Goal: Task Accomplishment & Management: Use online tool/utility

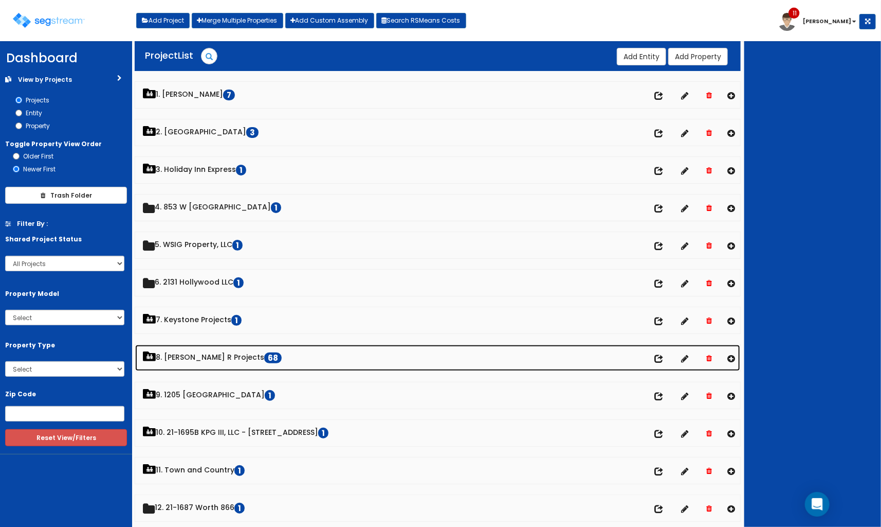
click at [194, 363] on link "8. [PERSON_NAME] R Projects 68" at bounding box center [437, 358] width 605 height 26
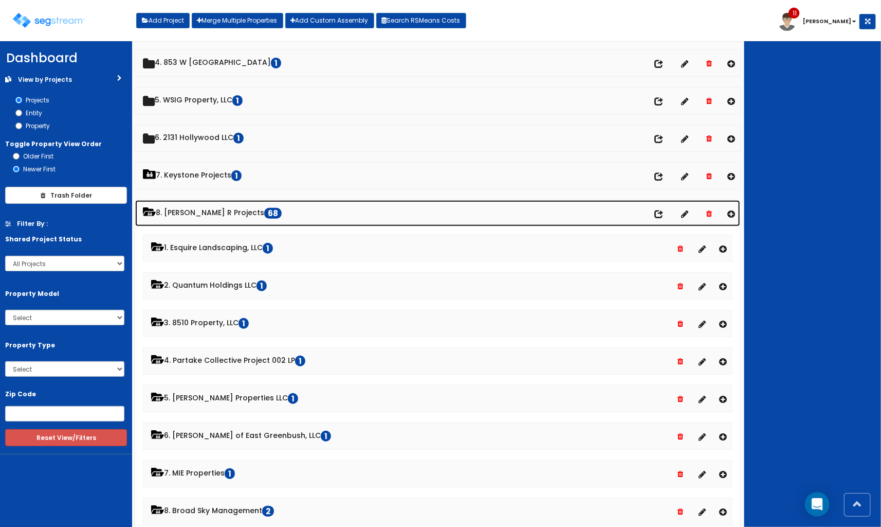
scroll to position [171, 0]
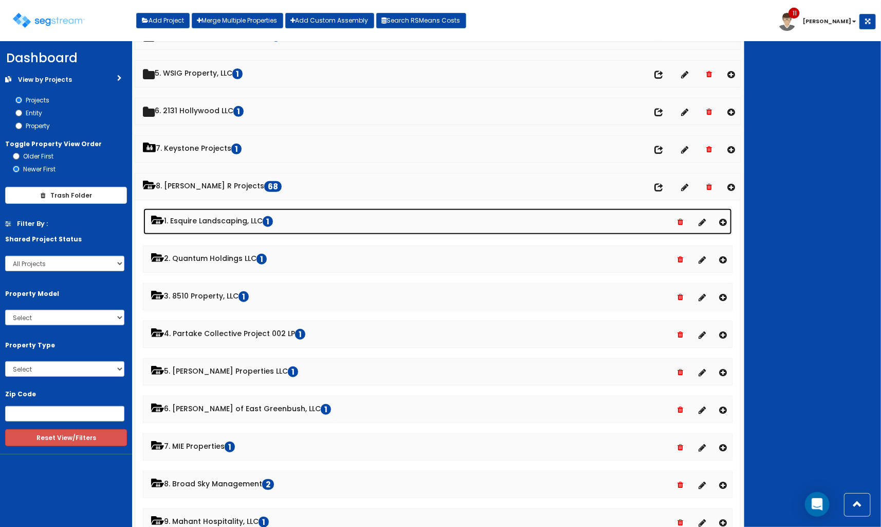
click at [255, 219] on link "1. Esquire Landscaping, LLC 1" at bounding box center [437, 221] width 589 height 26
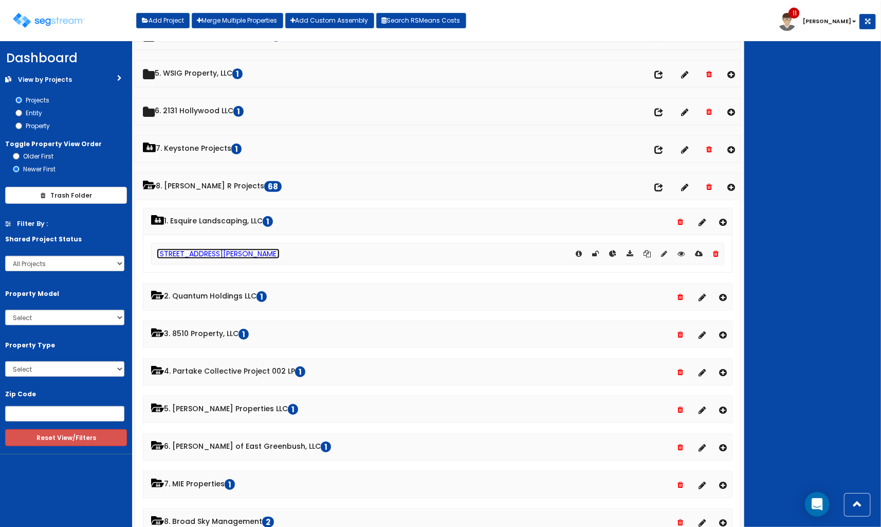
click at [194, 250] on link "[STREET_ADDRESS][PERSON_NAME]" at bounding box center [218, 253] width 123 height 10
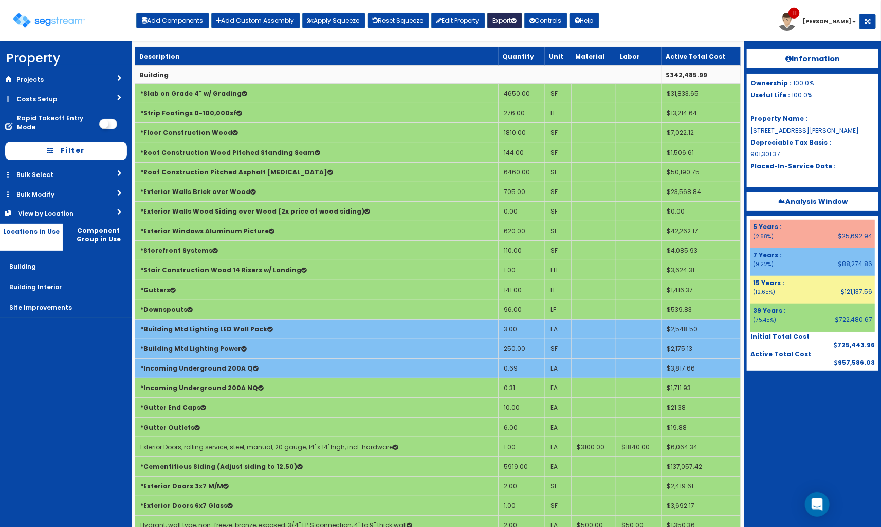
click at [507, 21] on button "Export" at bounding box center [505, 20] width 35 height 15
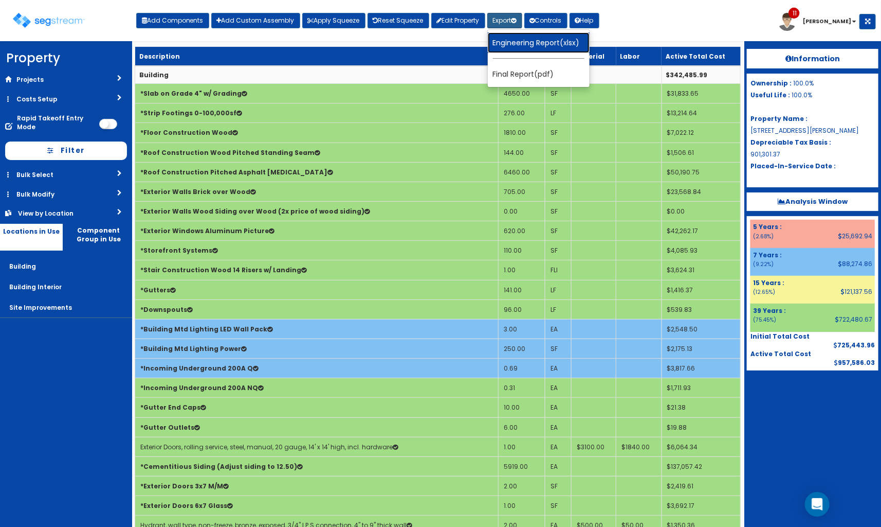
click at [526, 40] on link "Engineering Report(xlsx)" at bounding box center [539, 42] width 102 height 21
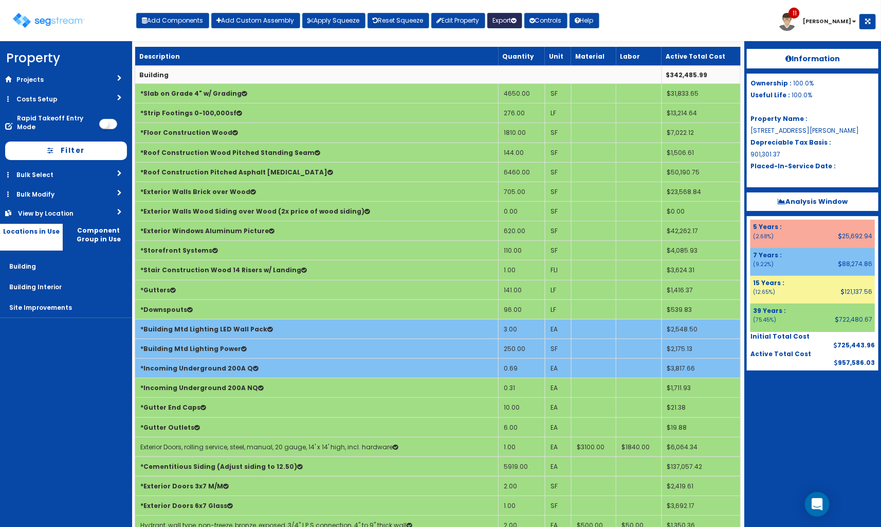
click at [506, 16] on button "Export" at bounding box center [505, 20] width 35 height 15
click at [531, 70] on link "Final Report(pdf)" at bounding box center [539, 74] width 102 height 21
